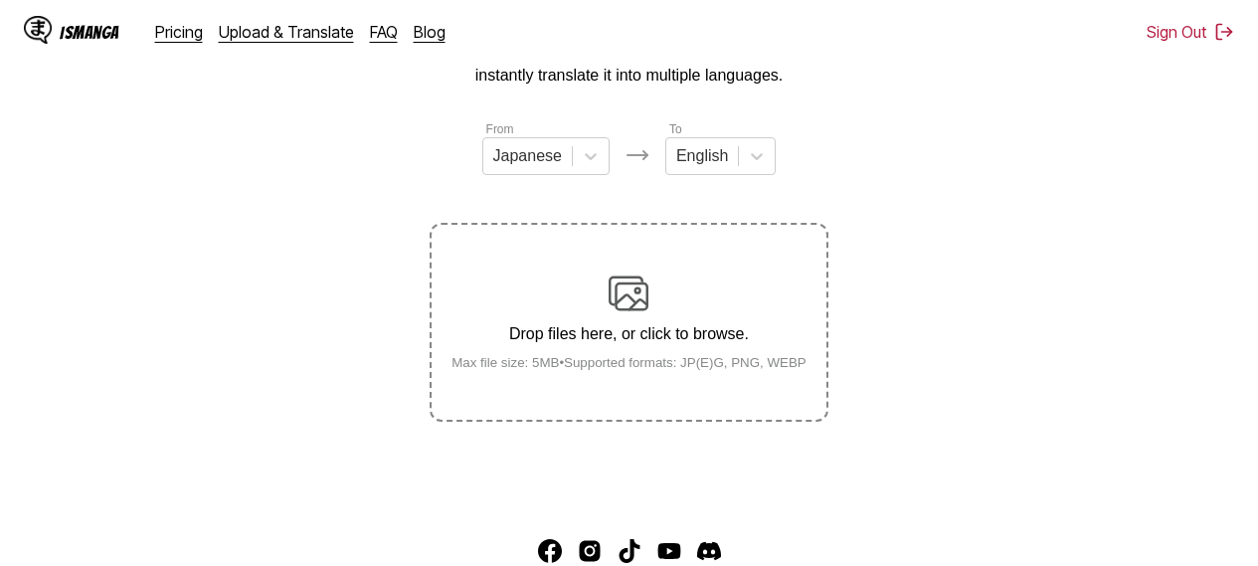
scroll to position [177, 0]
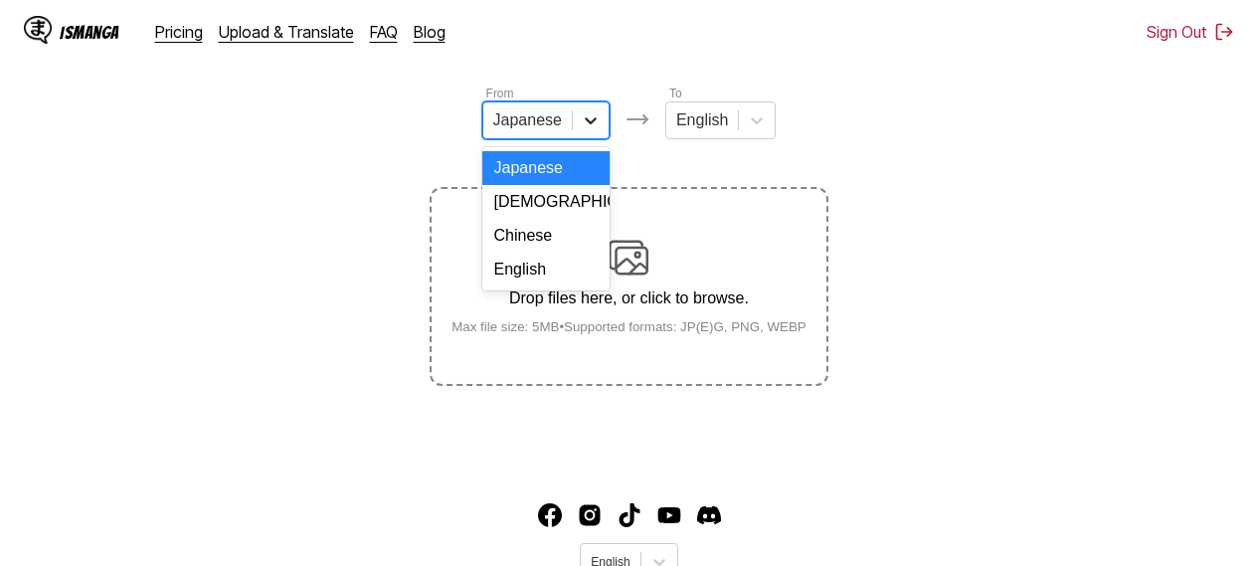
click at [583, 126] on icon at bounding box center [591, 120] width 20 height 20
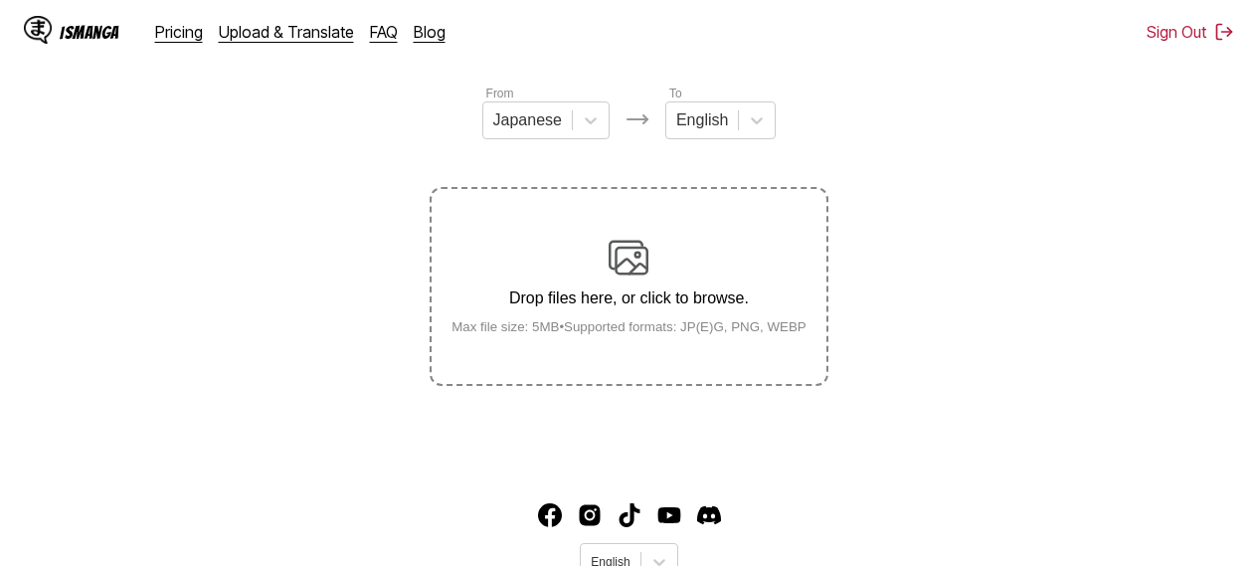
click at [951, 216] on section "From Japanese To English Drop files here, or click to browse. Max file size: 5M…" at bounding box center [629, 235] width 1226 height 302
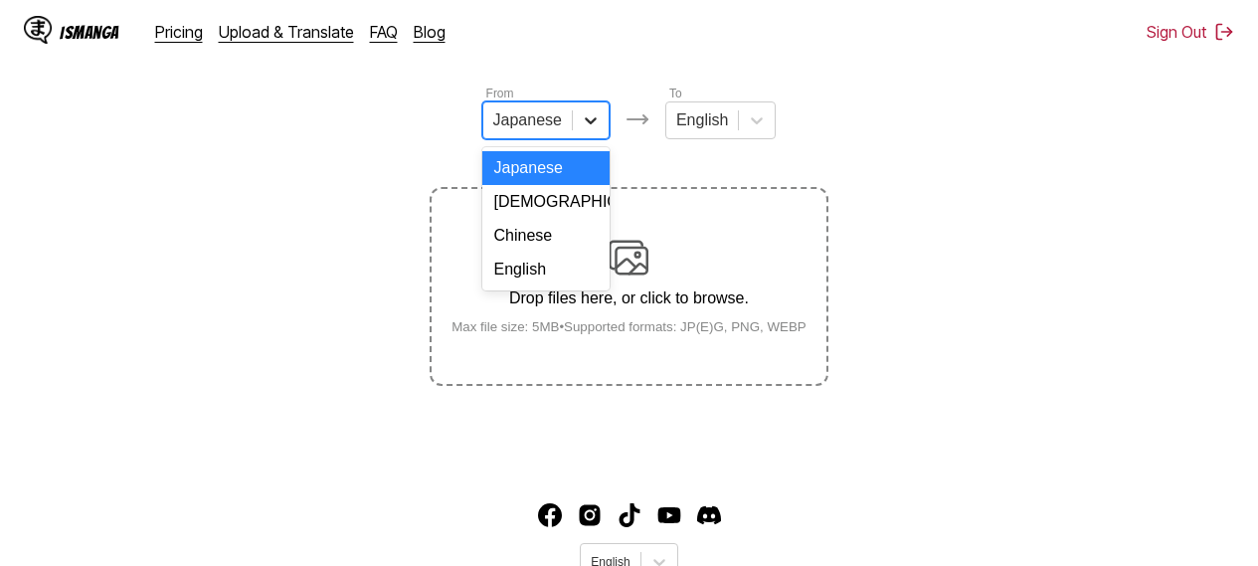
click at [599, 130] on div at bounding box center [591, 120] width 36 height 36
click at [556, 253] on div "Chinese" at bounding box center [545, 236] width 127 height 34
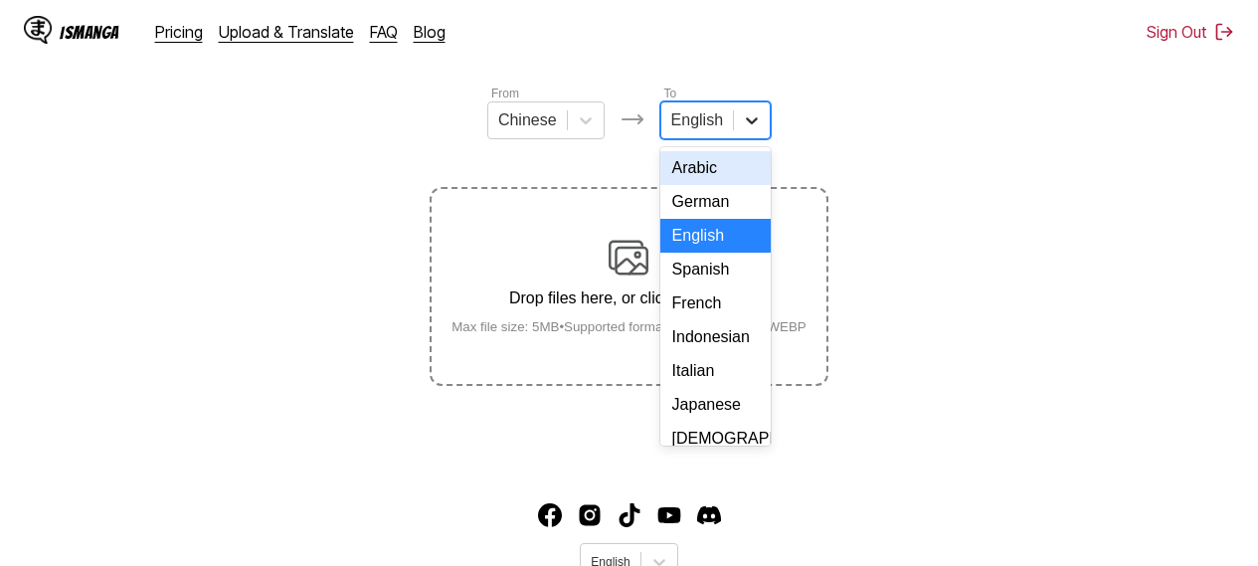
click at [752, 130] on icon at bounding box center [752, 120] width 20 height 20
click at [715, 184] on div "Arabic" at bounding box center [715, 168] width 110 height 34
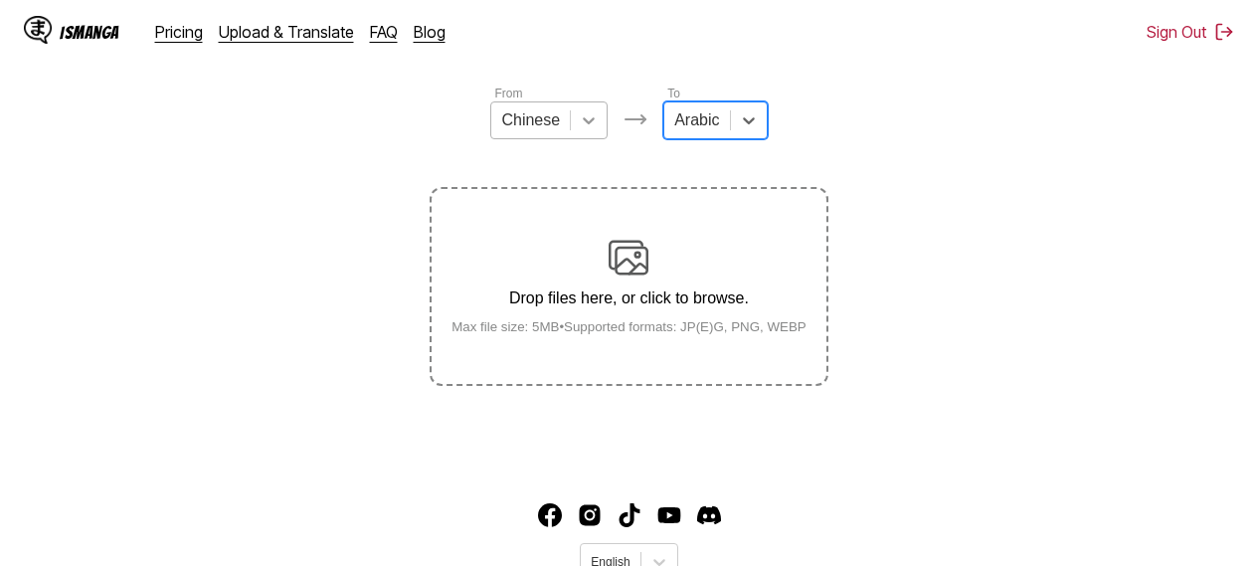
click at [576, 119] on div at bounding box center [589, 120] width 36 height 36
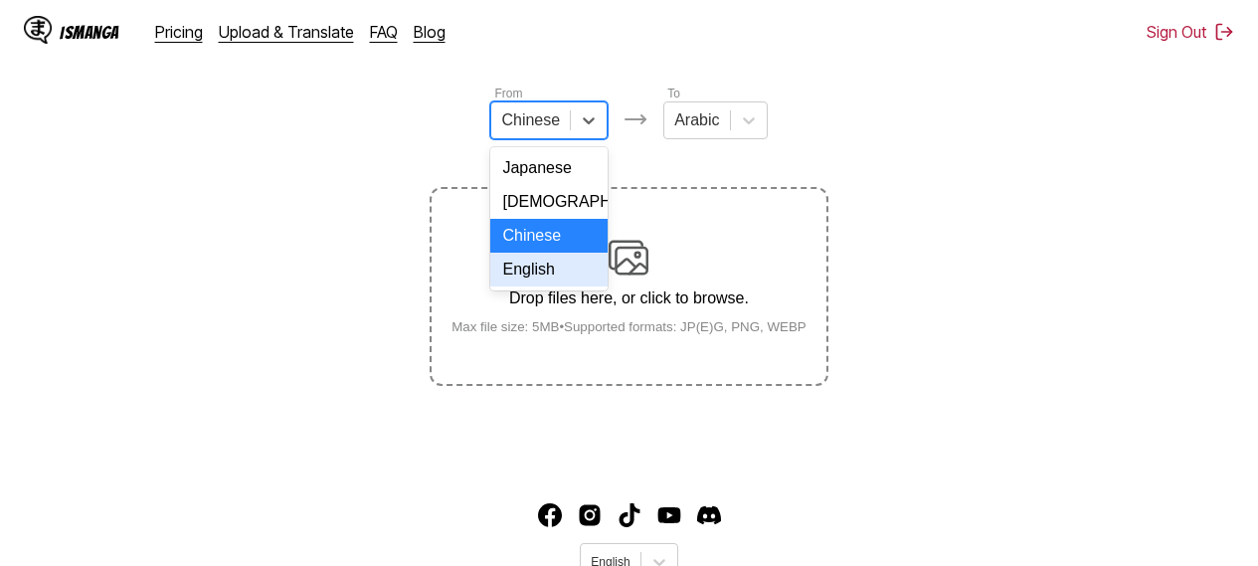
click at [541, 286] on div "English" at bounding box center [548, 270] width 117 height 34
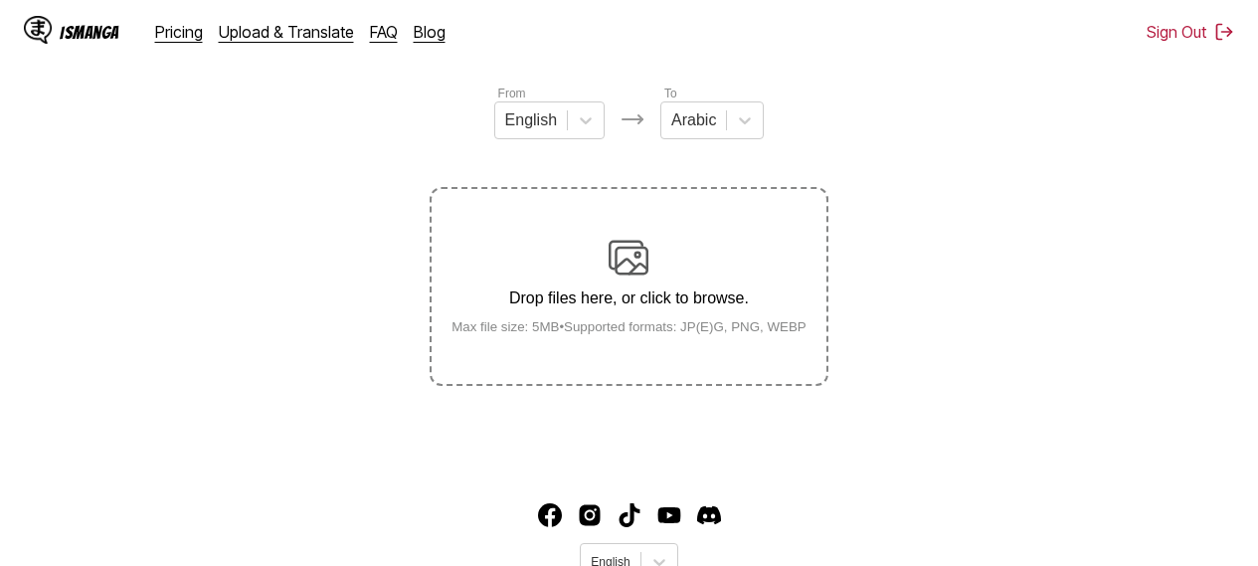
click at [828, 171] on section "From English To Arabic Drop files here, or click to browse. Max file size: 5MB …" at bounding box center [629, 235] width 1226 height 302
click at [644, 269] on img at bounding box center [629, 258] width 40 height 40
click at [0, 0] on input "Drop files here, or click to browse. Max file size: 5MB • Supported formats: JP…" at bounding box center [0, 0] width 0 height 0
